Goal: Information Seeking & Learning: Learn about a topic

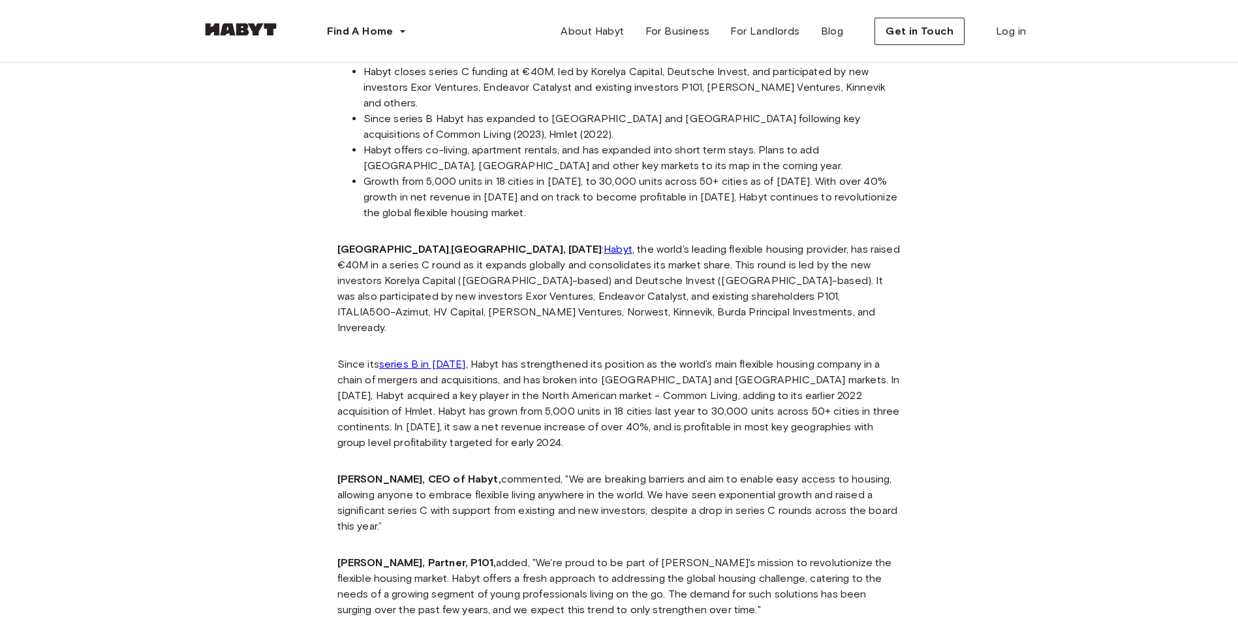
scroll to position [392, 0]
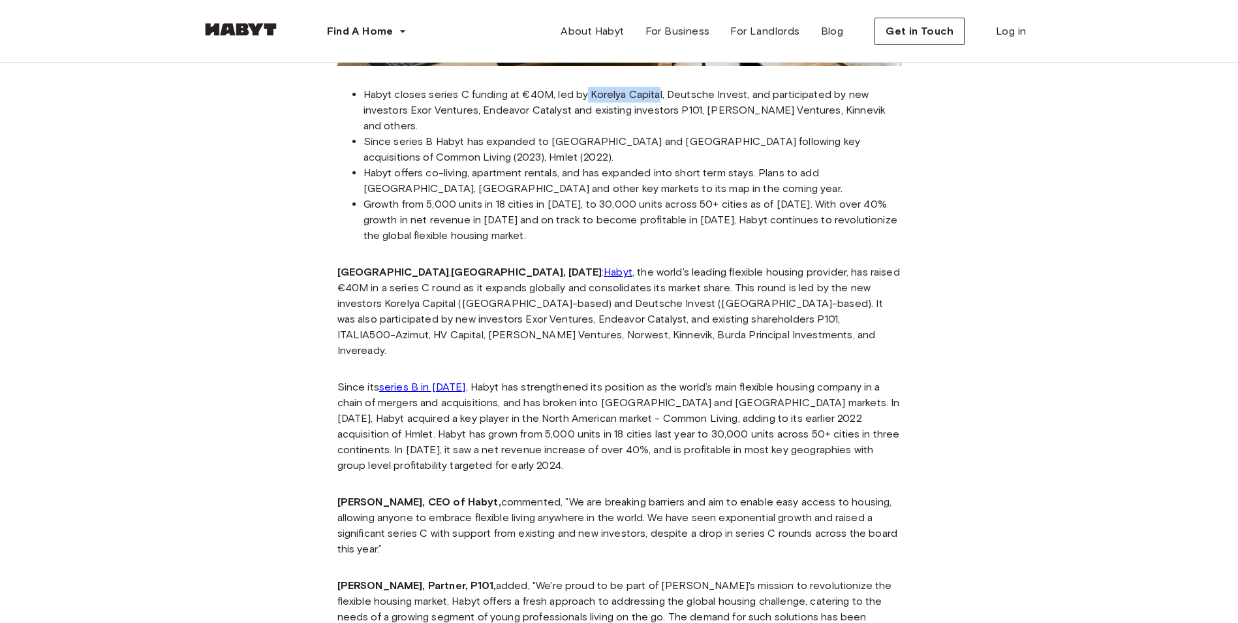
drag, startPoint x: 587, startPoint y: 93, endPoint x: 658, endPoint y: 91, distance: 71.2
click at [658, 91] on li "Habyt closes series C funding at €40M, led by Korelya Capital, Deutsche Invest,…" at bounding box center [633, 110] width 538 height 47
drag, startPoint x: 658, startPoint y: 91, endPoint x: 655, endPoint y: 121, distance: 29.6
click at [655, 134] on li "Since series B Habyt has expanded to North America and Asia following key acqui…" at bounding box center [633, 149] width 538 height 31
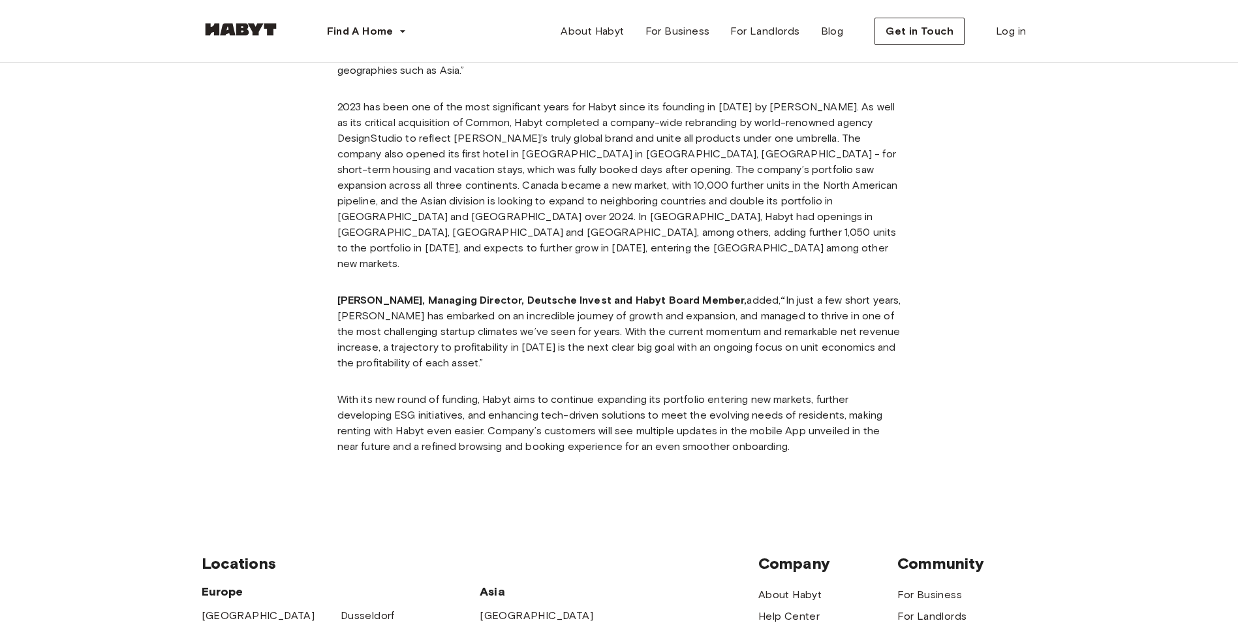
scroll to position [1371, 0]
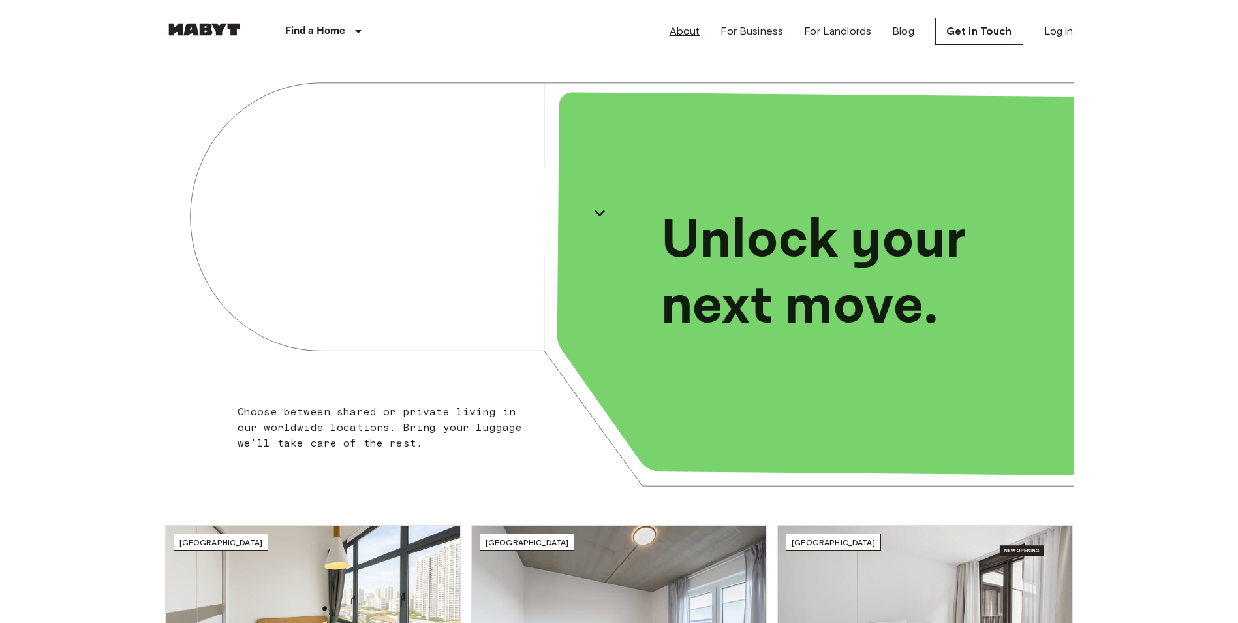
click at [687, 34] on link "About" at bounding box center [685, 32] width 31 height 16
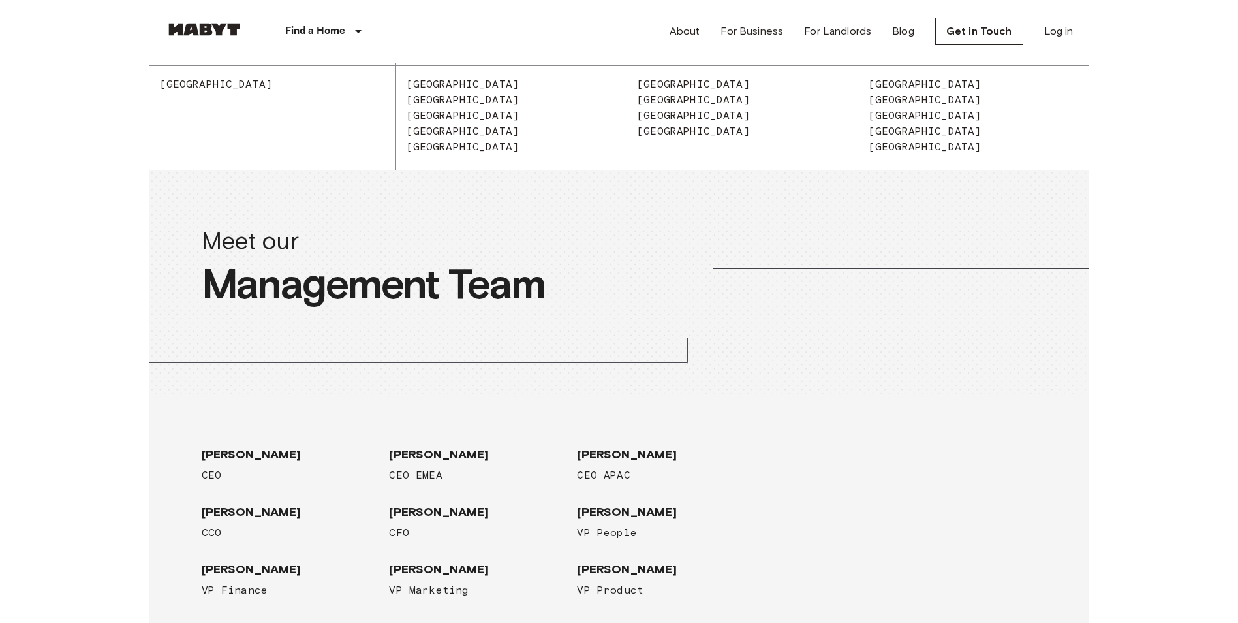
scroll to position [1828, 0]
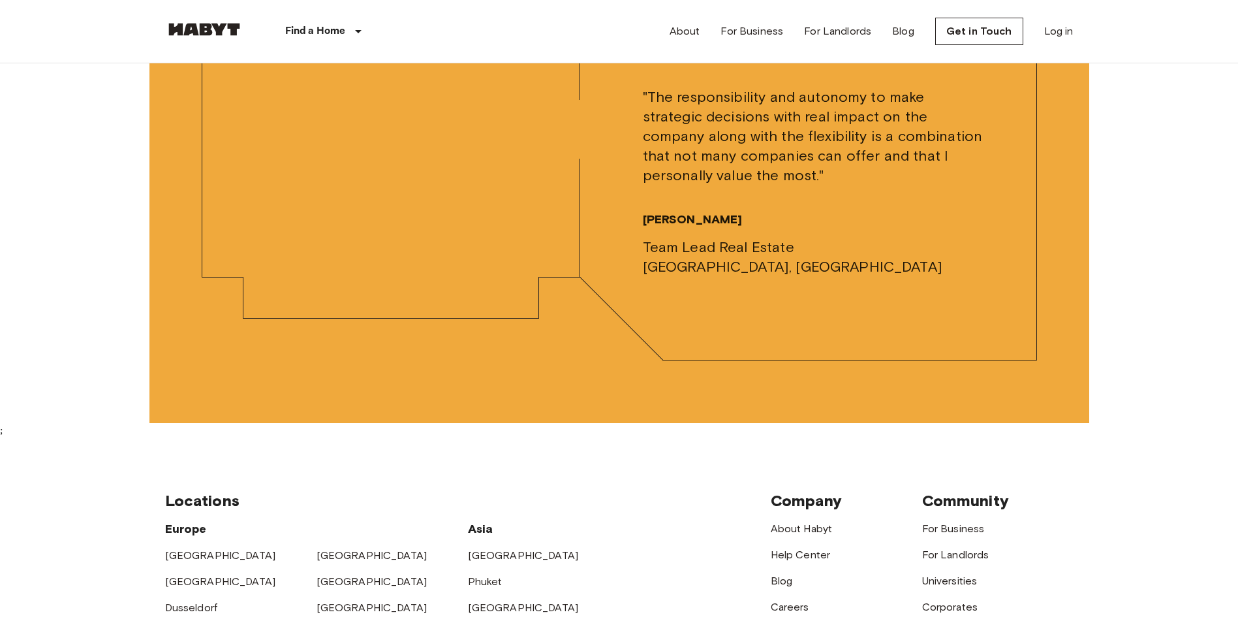
drag, startPoint x: 659, startPoint y: 385, endPoint x: 661, endPoint y: 313, distance: 71.2
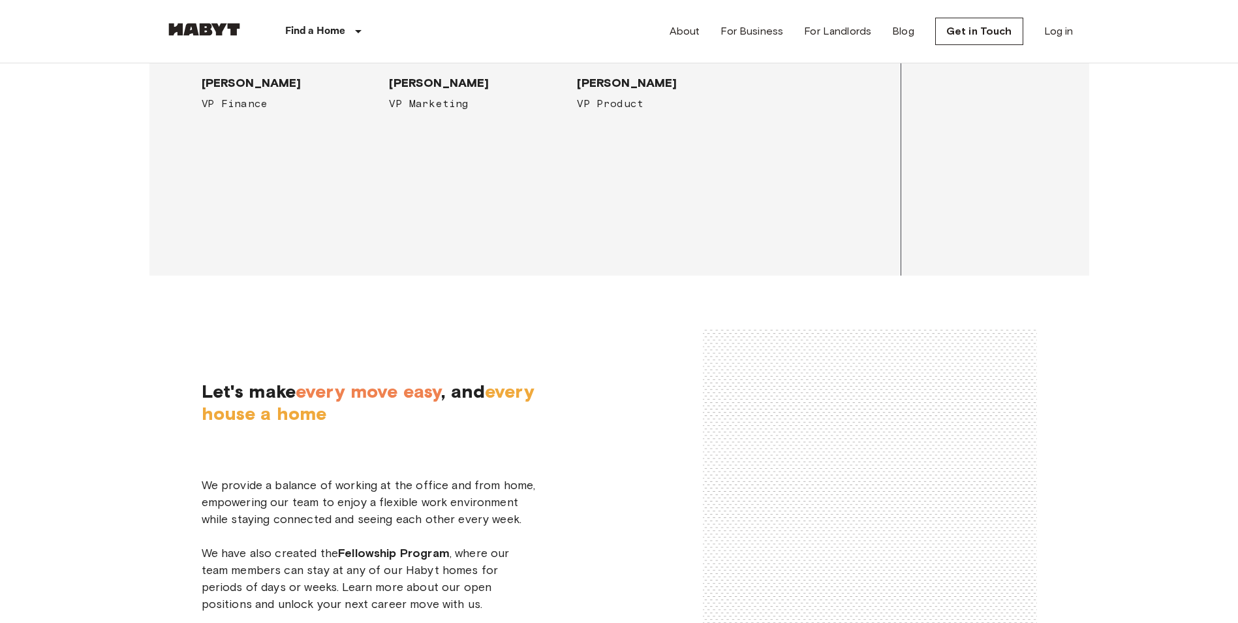
scroll to position [1750, 0]
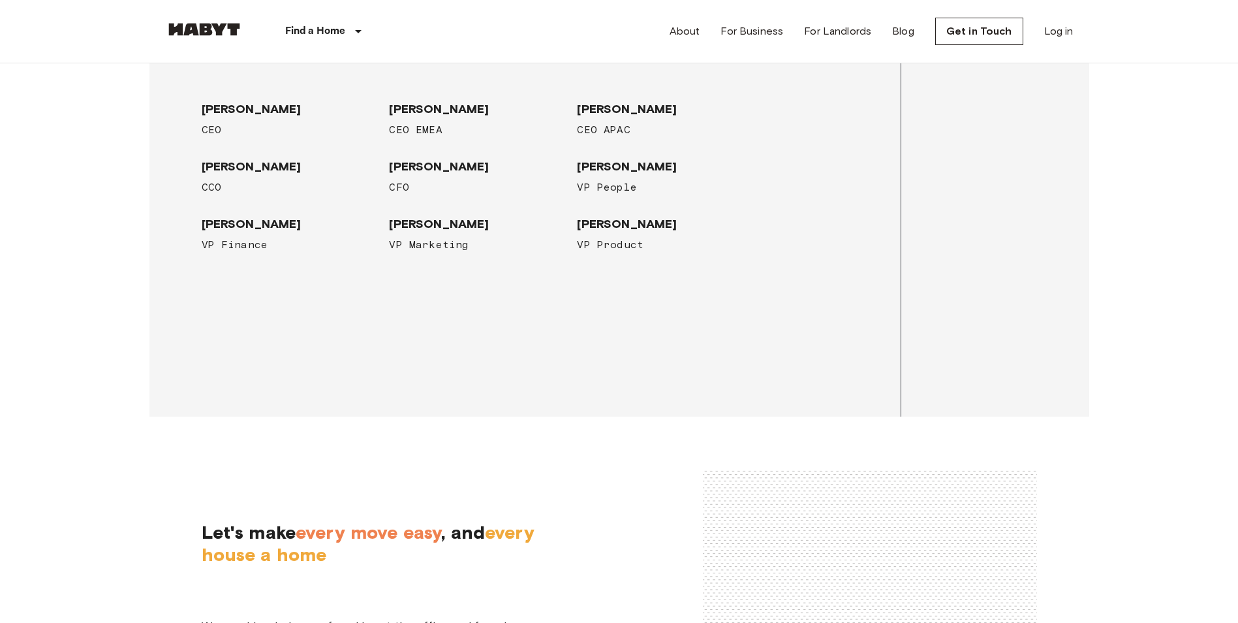
drag, startPoint x: 508, startPoint y: 419, endPoint x: 507, endPoint y: 398, distance: 21.6
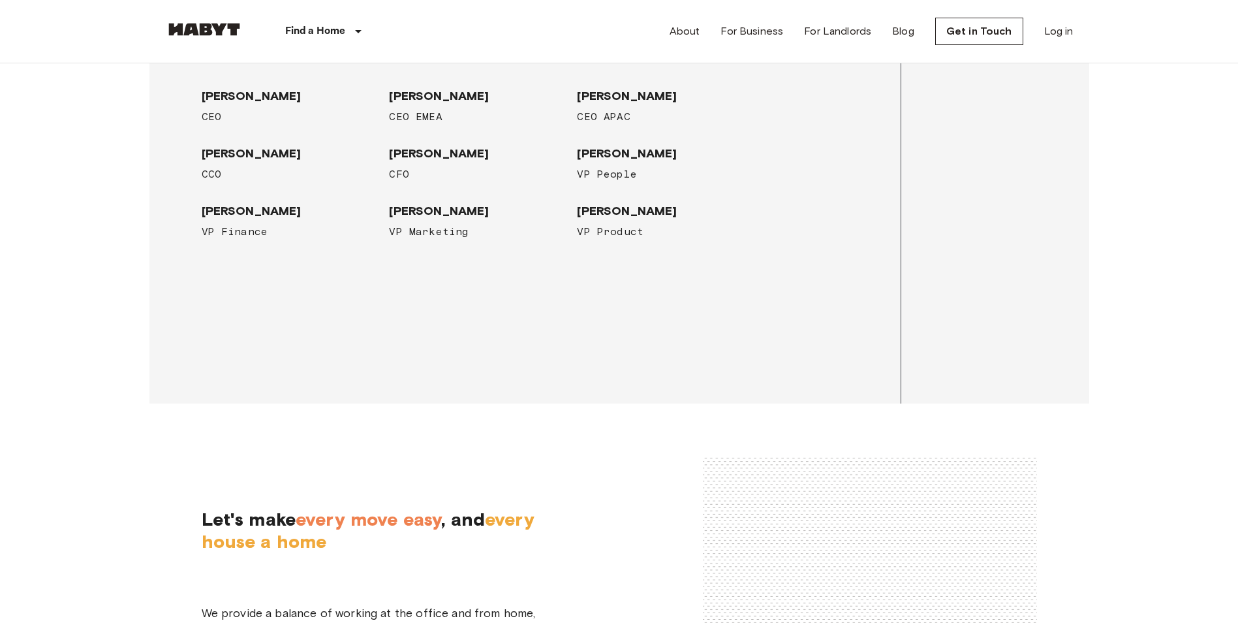
drag, startPoint x: 435, startPoint y: 462, endPoint x: 435, endPoint y: 382, distance: 79.6
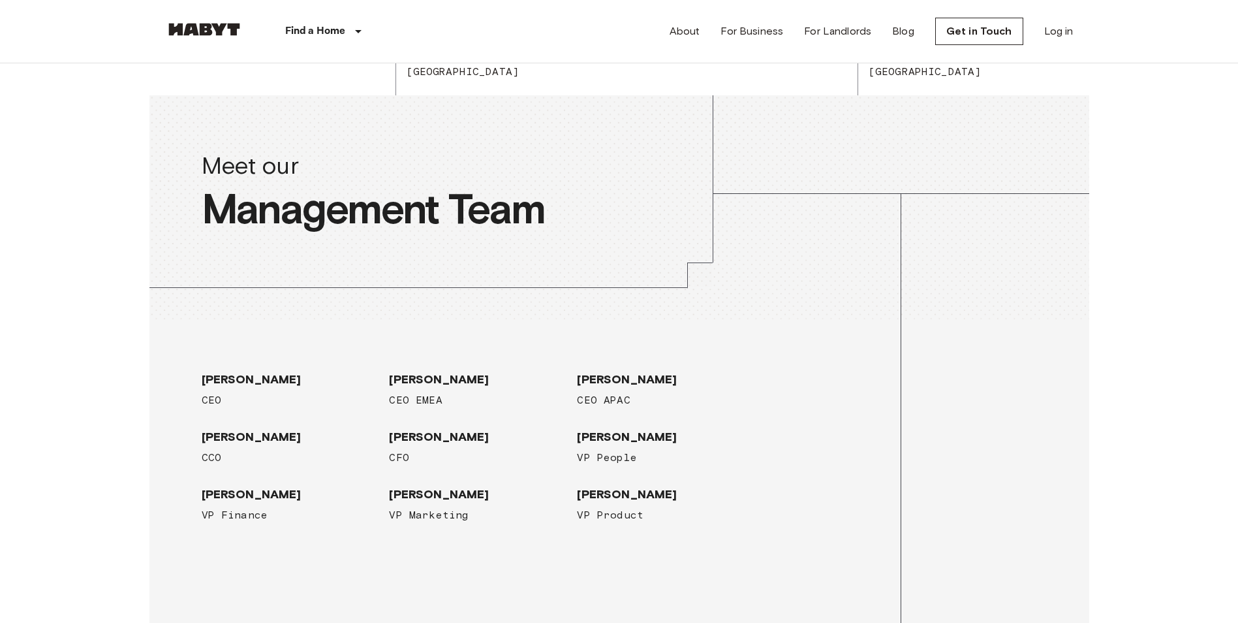
drag, startPoint x: 653, startPoint y: 516, endPoint x: 630, endPoint y: 415, distance: 103.1
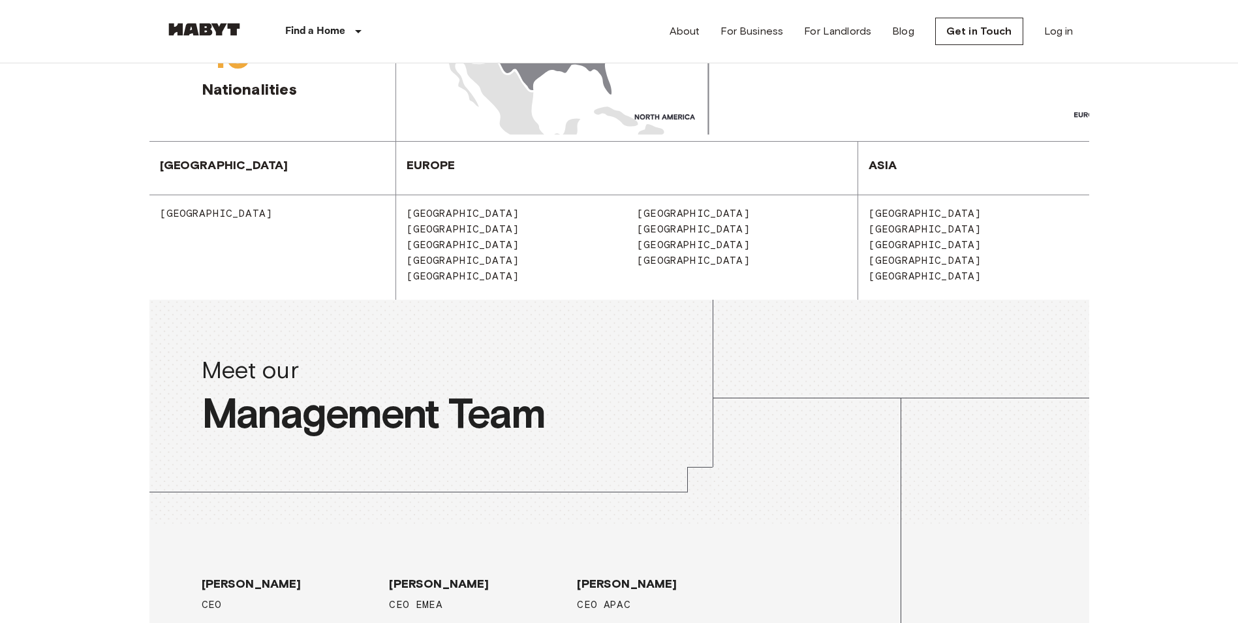
drag, startPoint x: 643, startPoint y: 519, endPoint x: 612, endPoint y: 441, distance: 83.8
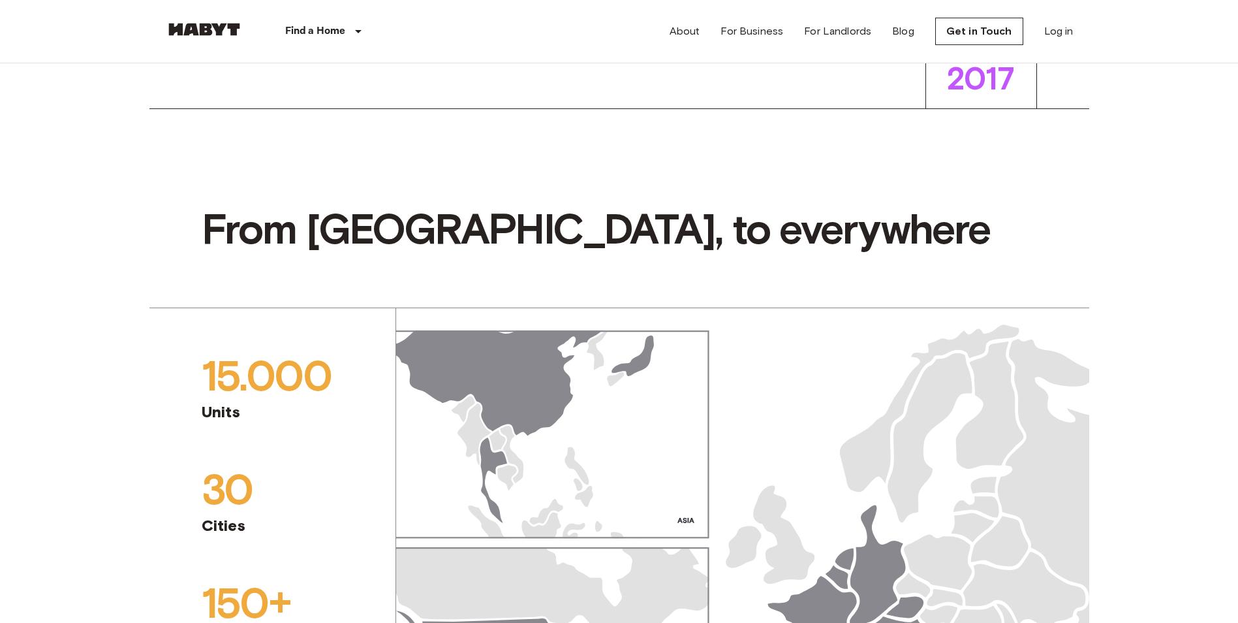
drag, startPoint x: 612, startPoint y: 441, endPoint x: 609, endPoint y: 350, distance: 91.4
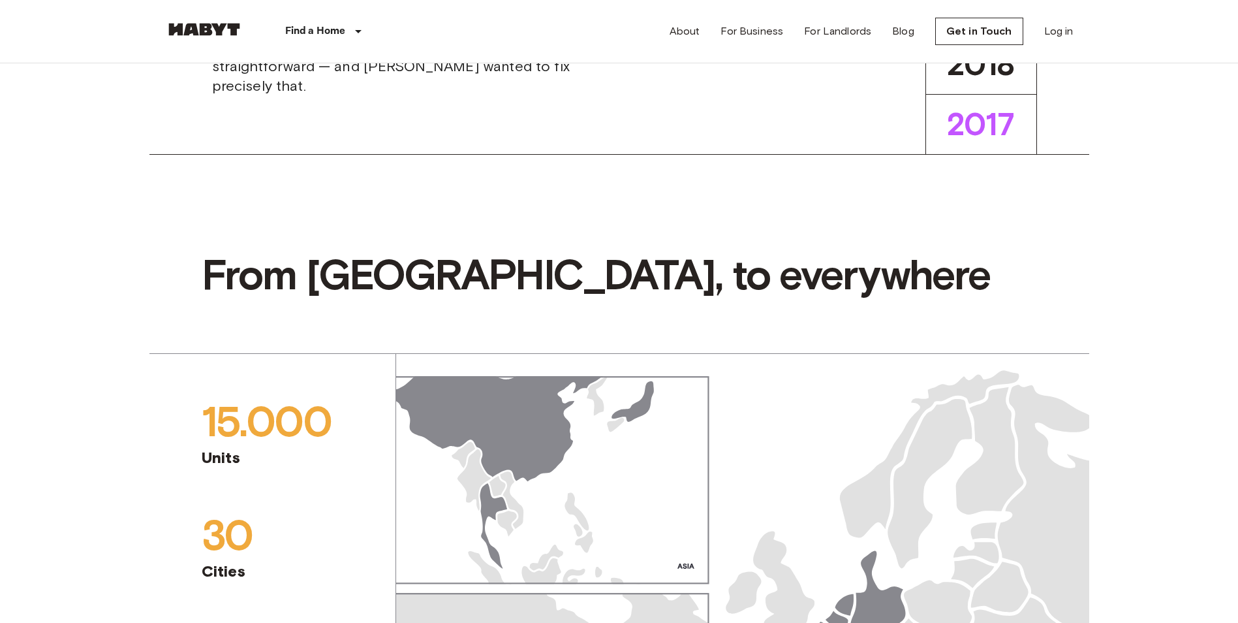
scroll to position [0, 0]
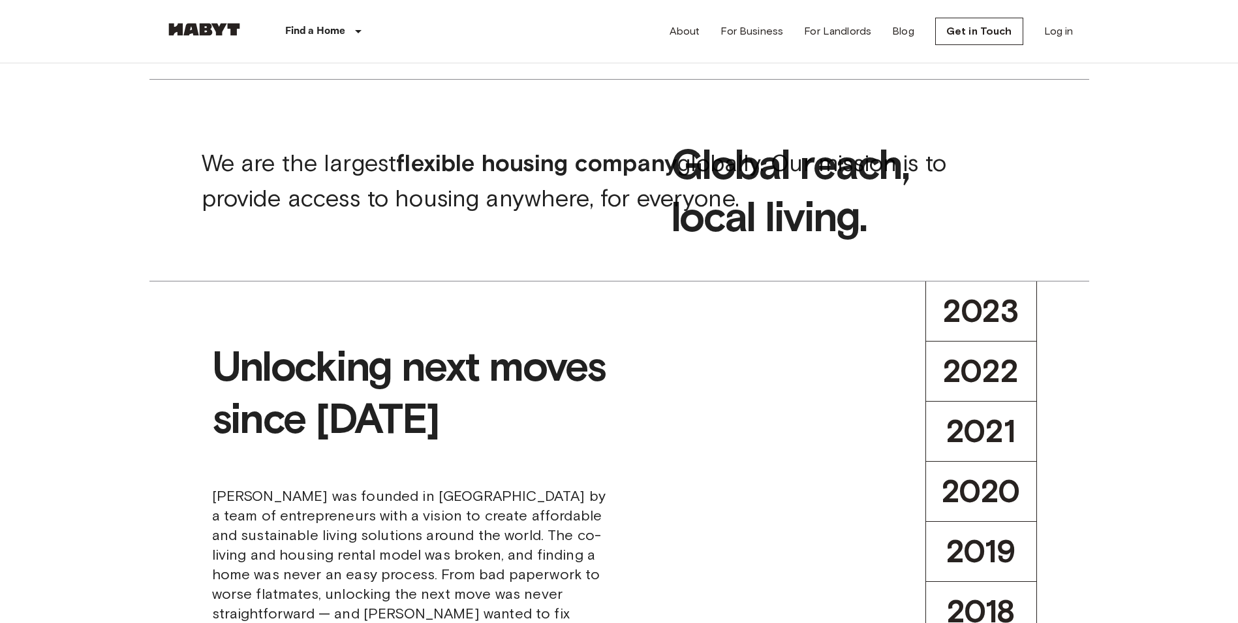
drag, startPoint x: 610, startPoint y: 544, endPoint x: 589, endPoint y: 382, distance: 163.3
